Goal: Information Seeking & Learning: Learn about a topic

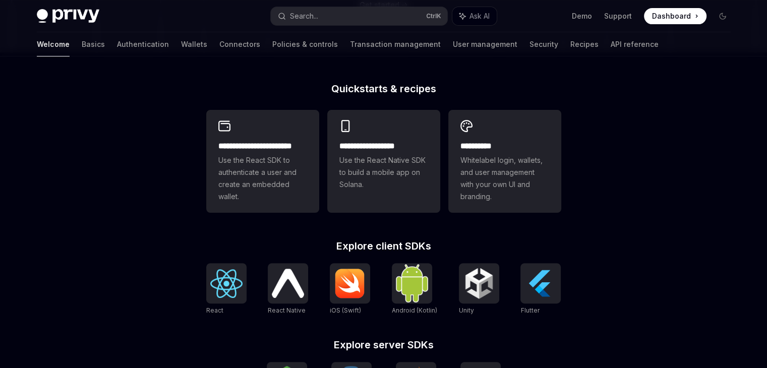
scroll to position [232, 0]
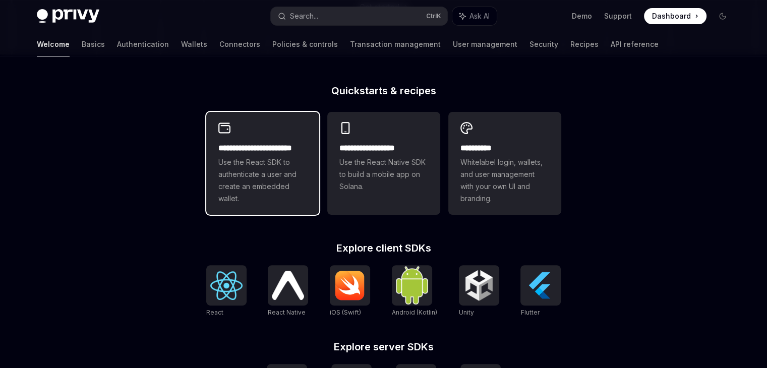
click at [260, 187] on span "Use the React SDK to authenticate a user and create an embedded wallet." at bounding box center [262, 180] width 89 height 48
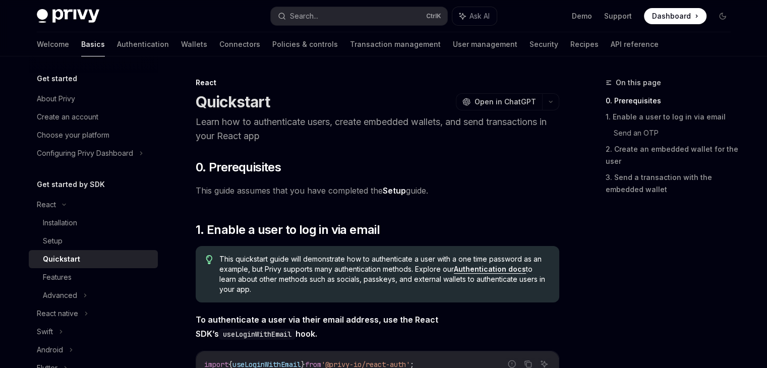
click at [46, 78] on h5 "Get started" at bounding box center [57, 79] width 40 height 12
click at [54, 101] on div "About Privy" at bounding box center [56, 99] width 38 height 12
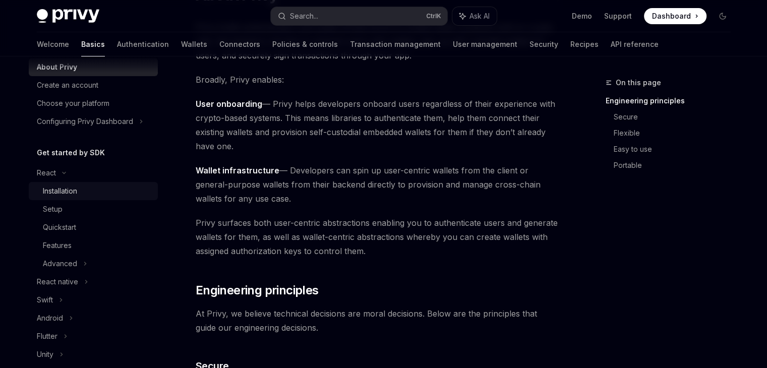
scroll to position [32, 0]
click at [697, 15] on icon at bounding box center [697, 16] width 2 height 3
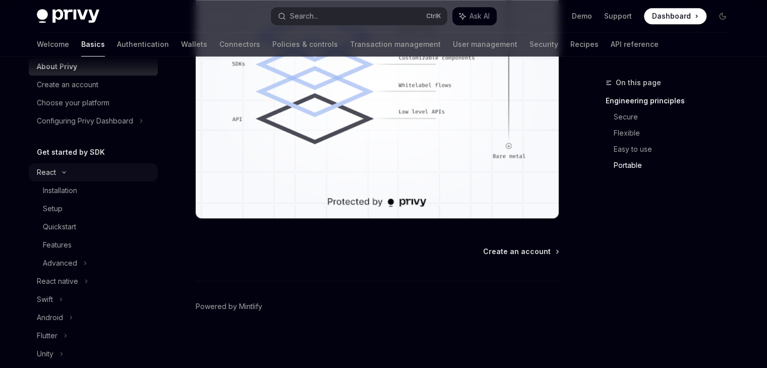
scroll to position [0, 0]
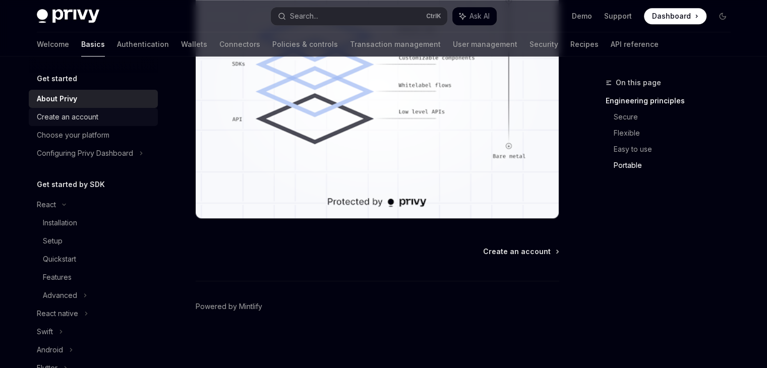
click at [68, 120] on div "Create an account" at bounding box center [68, 117] width 62 height 12
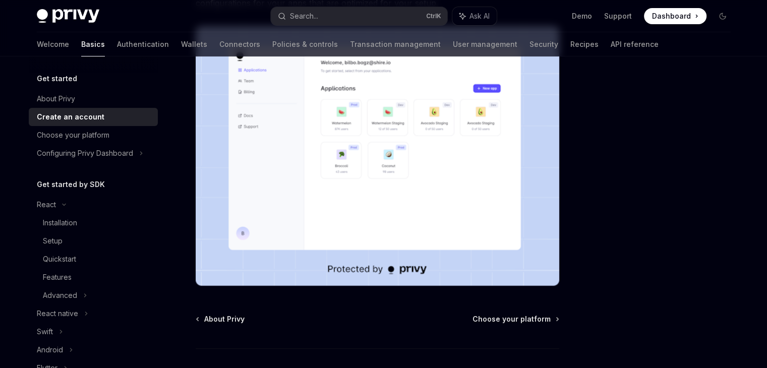
scroll to position [265, 0]
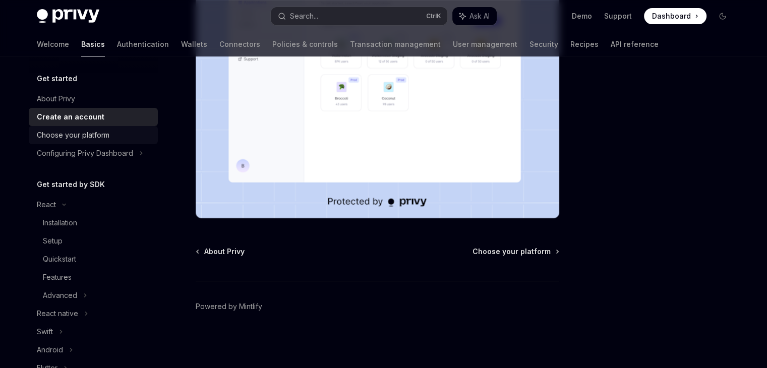
click at [104, 138] on div "Choose your platform" at bounding box center [73, 135] width 73 height 12
type textarea "*"
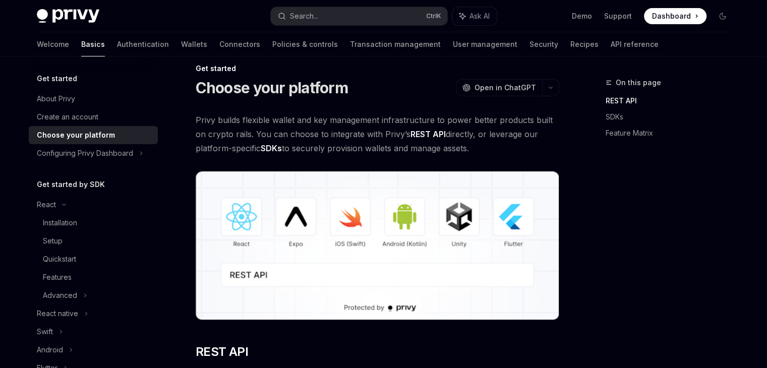
scroll to position [15, 0]
